Goal: Task Accomplishment & Management: Manage account settings

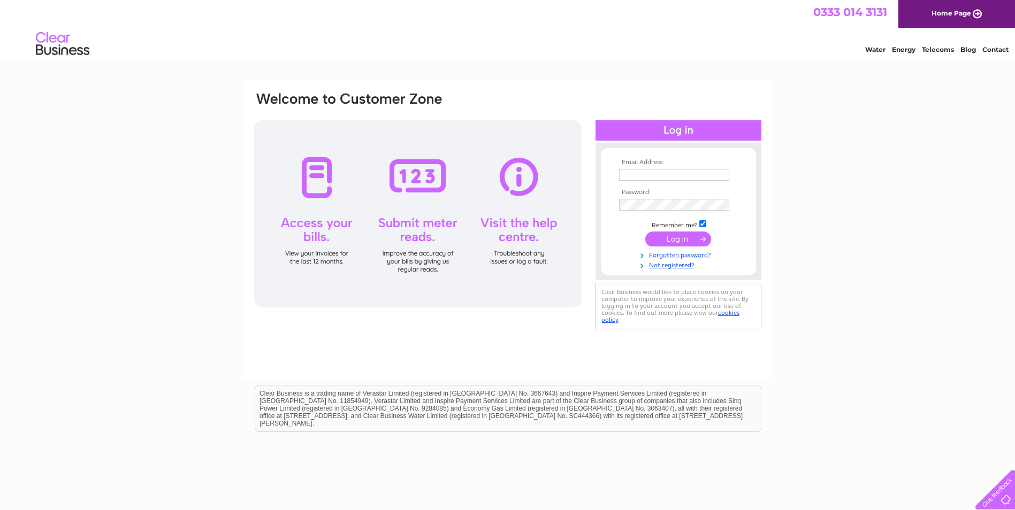
type input "[EMAIL_ADDRESS][DOMAIN_NAME]"
click at [665, 232] on input "submit" at bounding box center [678, 239] width 66 height 15
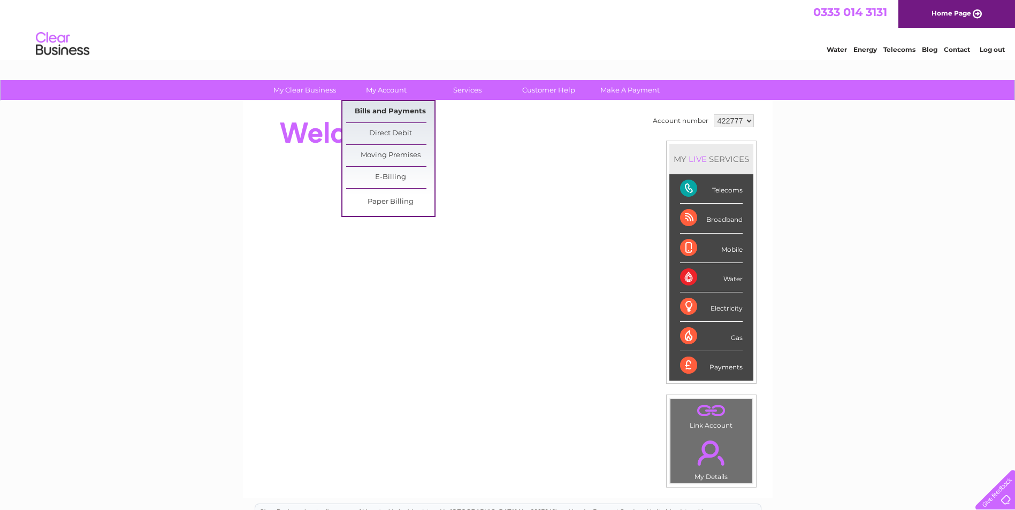
click at [395, 115] on link "Bills and Payments" at bounding box center [390, 111] width 88 height 21
click at [389, 113] on link "Bills and Payments" at bounding box center [390, 111] width 88 height 21
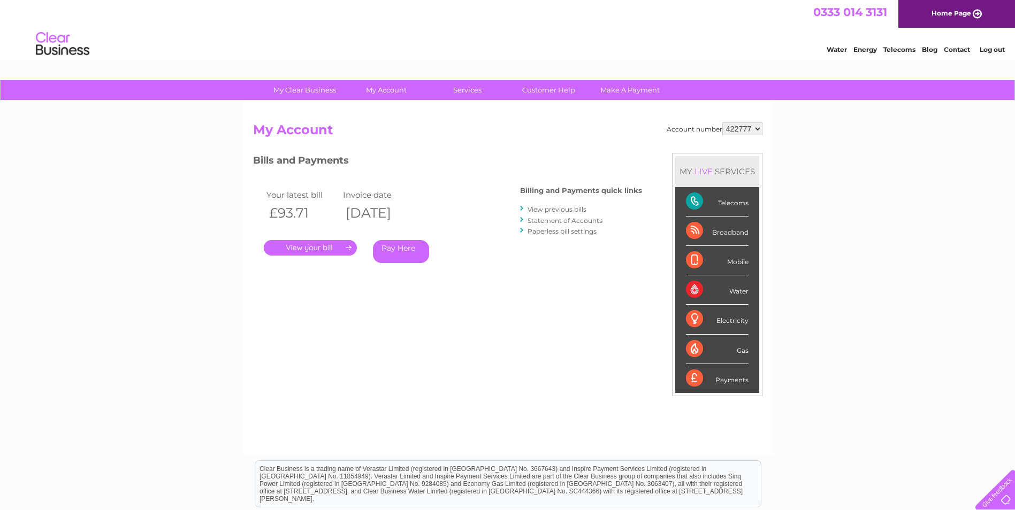
click at [321, 251] on link "." at bounding box center [310, 248] width 93 height 16
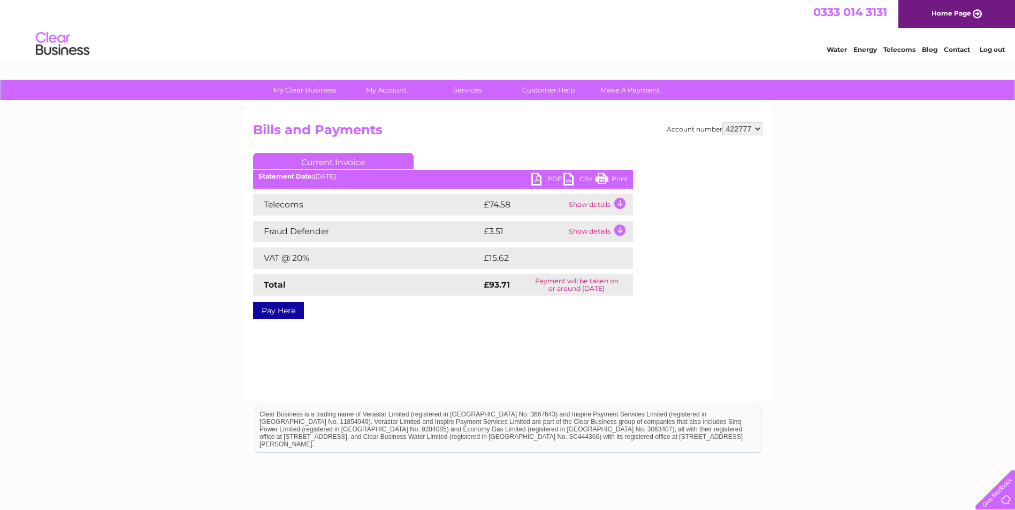
click at [614, 180] on link "Print" at bounding box center [612, 181] width 32 height 16
click at [552, 174] on link "PDF" at bounding box center [547, 181] width 32 height 16
drag, startPoint x: 992, startPoint y: 49, endPoint x: 985, endPoint y: 49, distance: 7.5
click at [992, 49] on link "Log out" at bounding box center [992, 49] width 25 height 8
